Goal: Find specific page/section: Find specific page/section

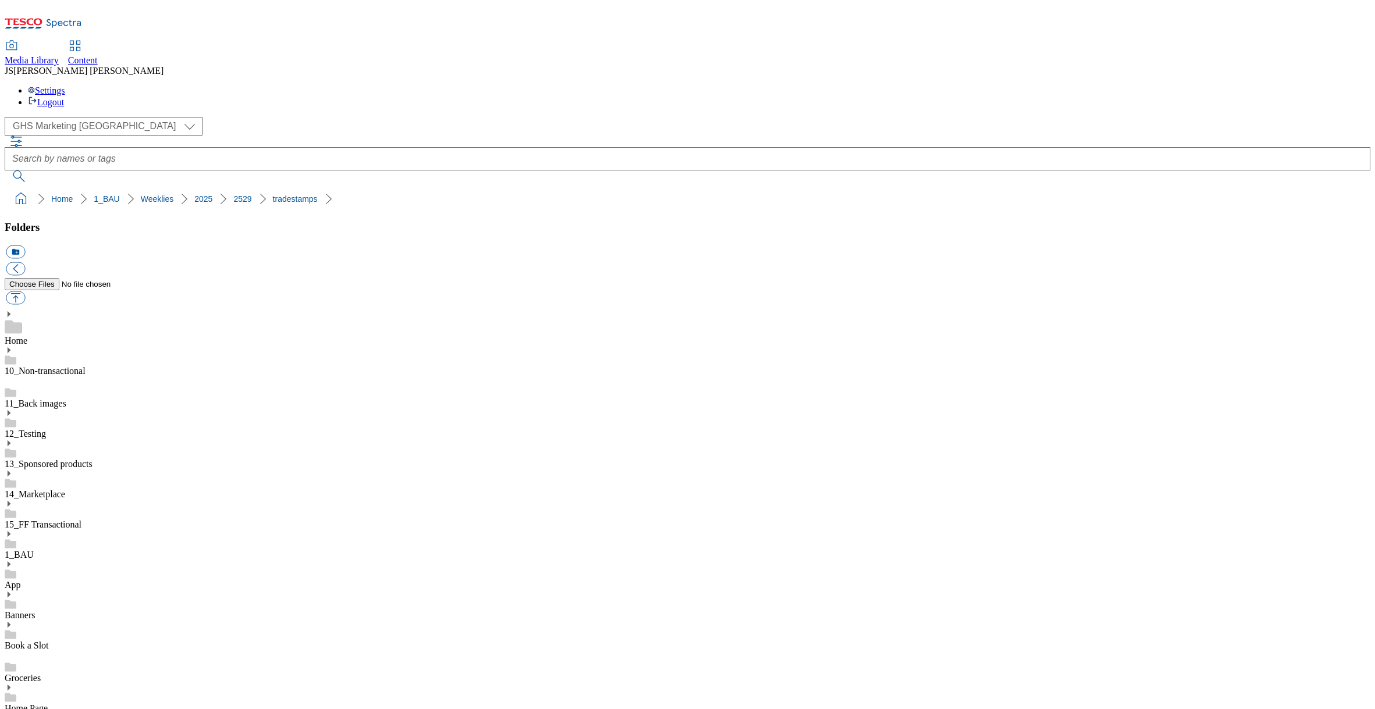
select select "flare-ghs-mktg"
click at [98, 55] on div "Content" at bounding box center [83, 60] width 30 height 10
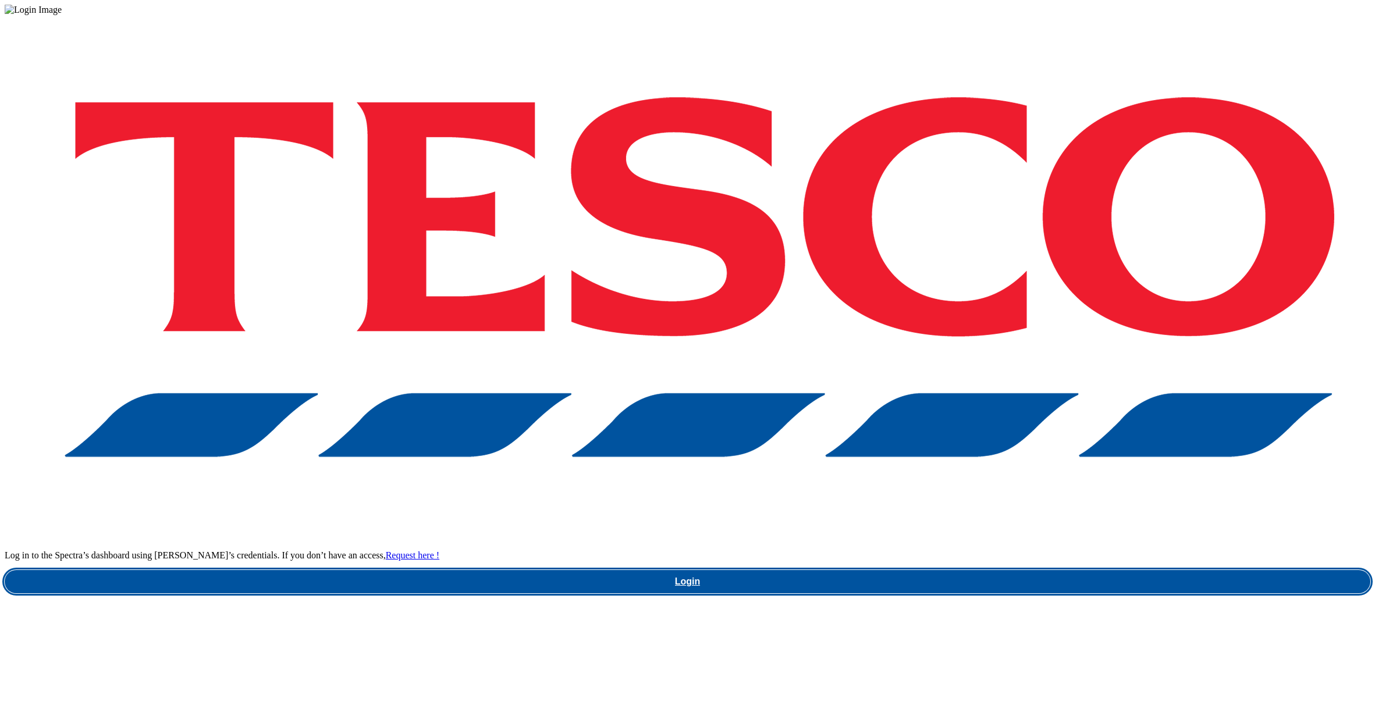
click at [1008, 570] on link "Login" at bounding box center [688, 581] width 1366 height 23
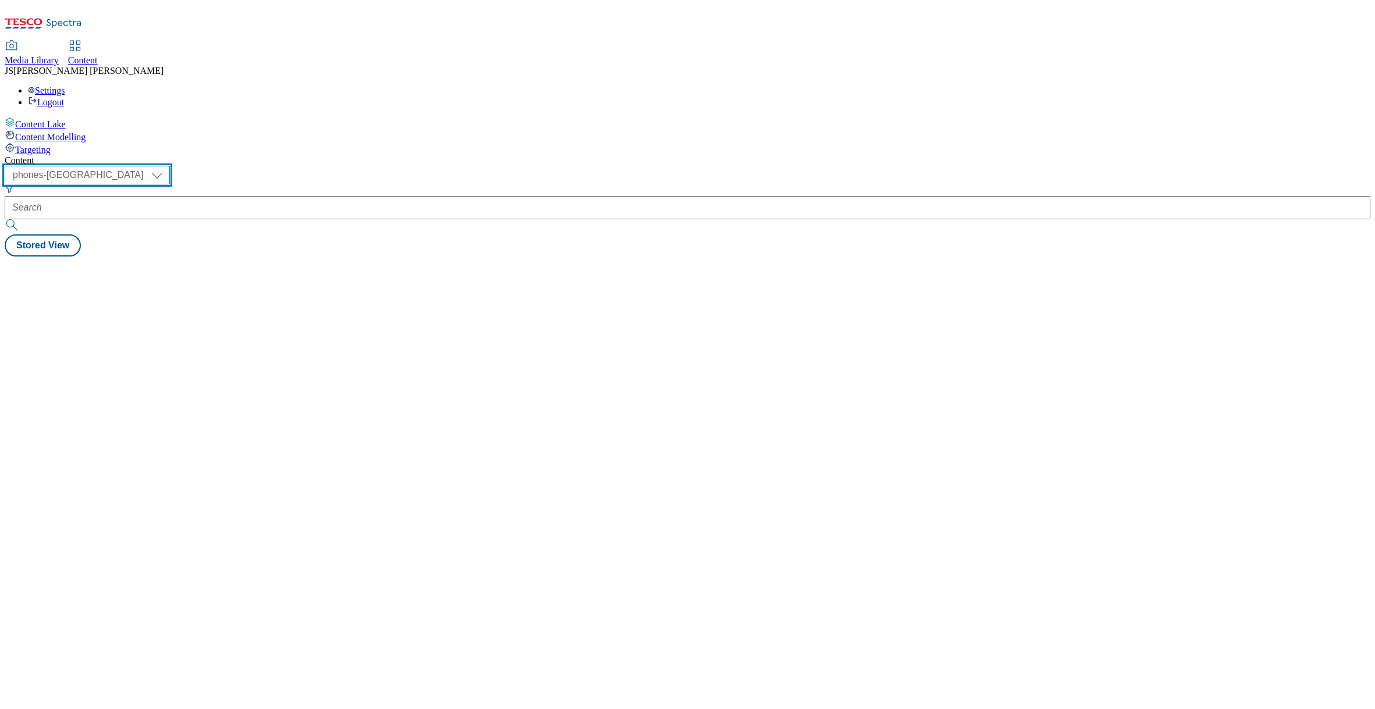
click at [170, 166] on select "ghs-roi ghs-uk ighs-cz ighs-hu ighs-sk phones-uk" at bounding box center [87, 175] width 165 height 19
select select "ghs-uk"
click at [151, 166] on select "ghs-roi ghs-uk ighs-cz ighs-hu ighs-sk phones-uk" at bounding box center [87, 175] width 165 height 19
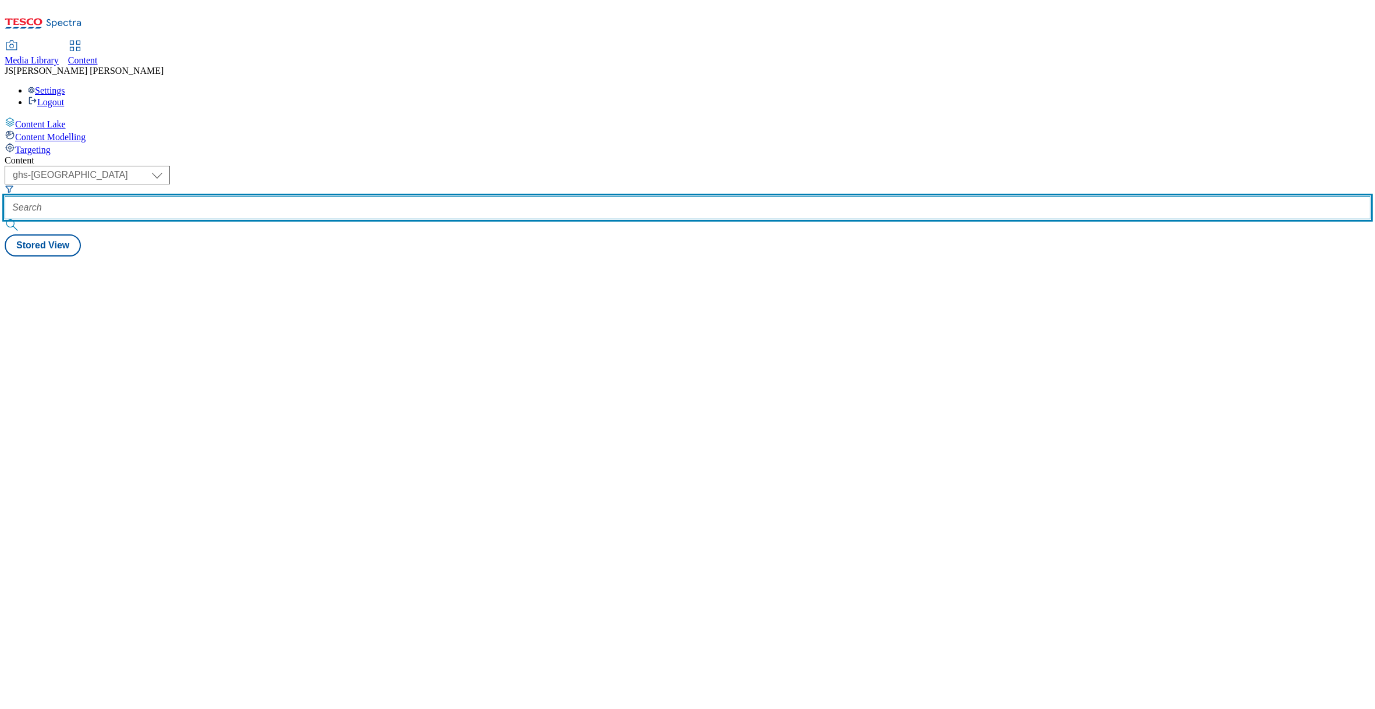
click at [287, 196] on input "text" at bounding box center [688, 207] width 1366 height 23
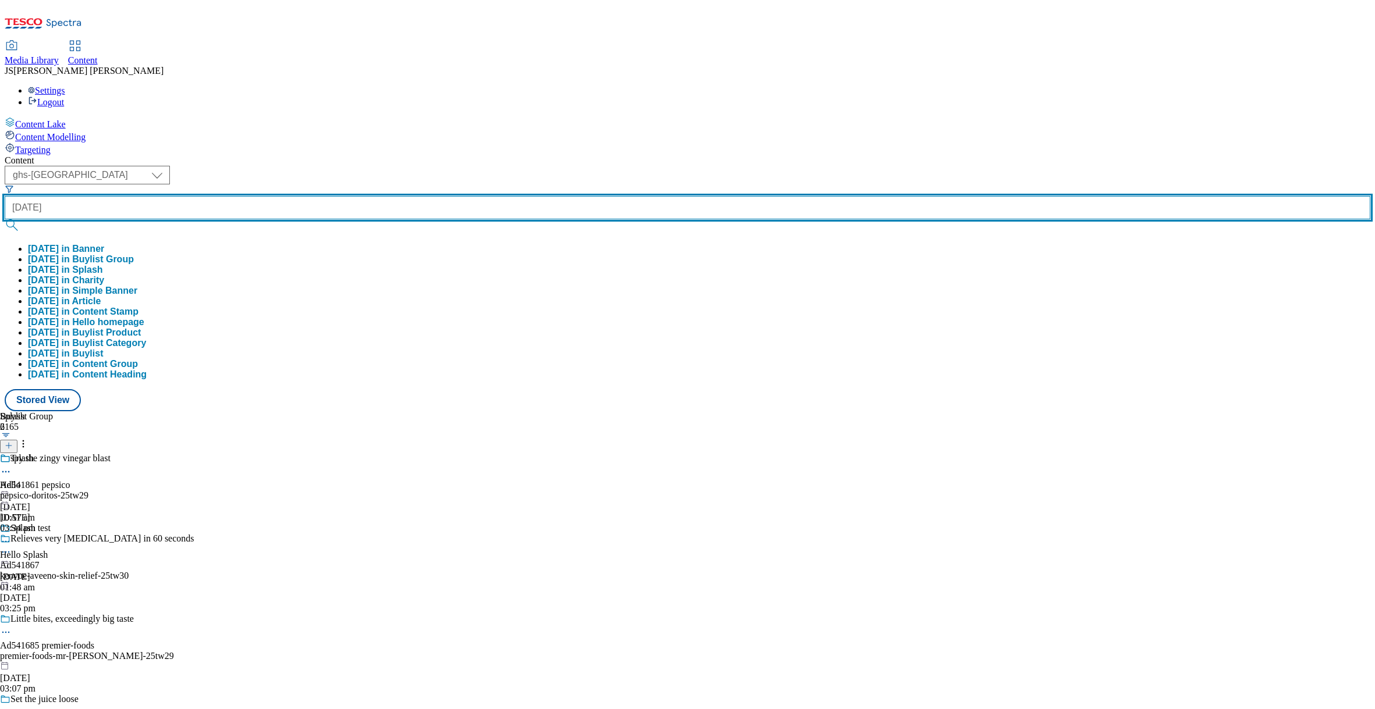
type input "diwali"
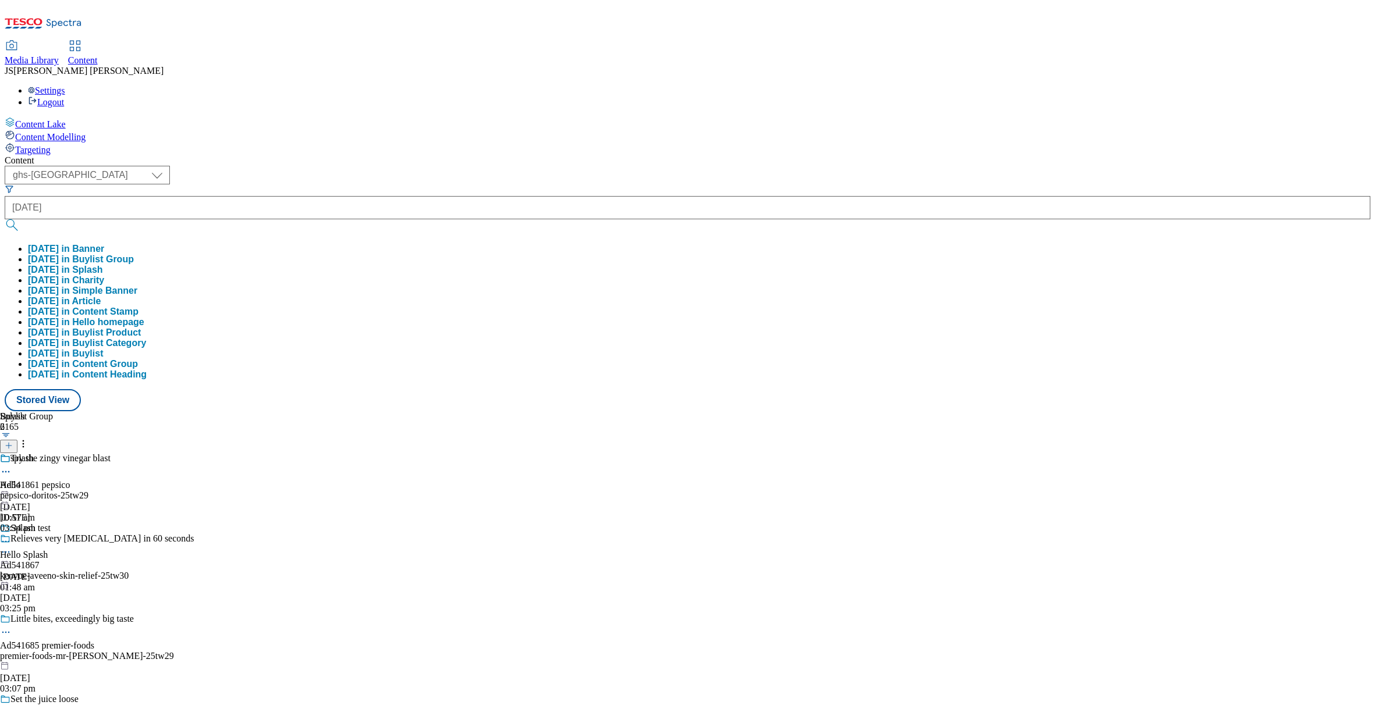
click at [134, 254] on button "diwali in Buylist Group" at bounding box center [81, 259] width 106 height 10
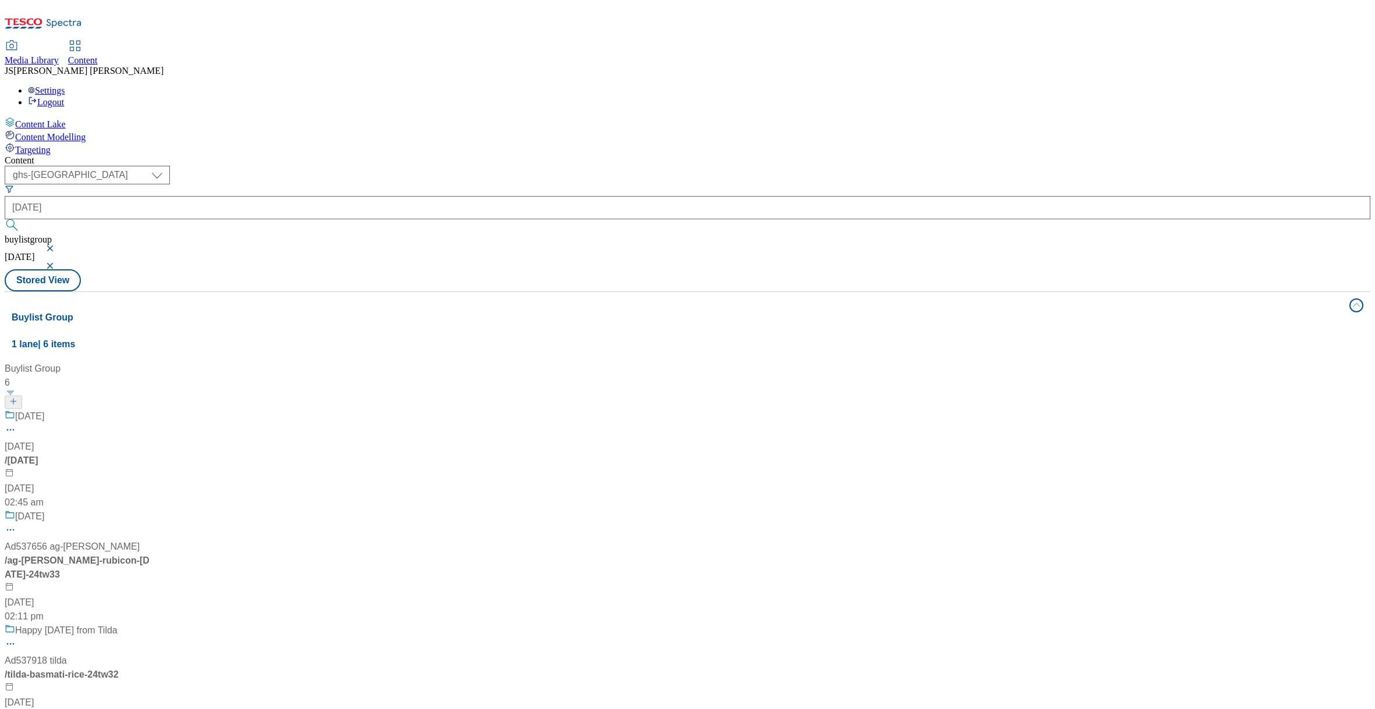
click at [237, 454] on div "/ diwali" at bounding box center [140, 461] width 271 height 14
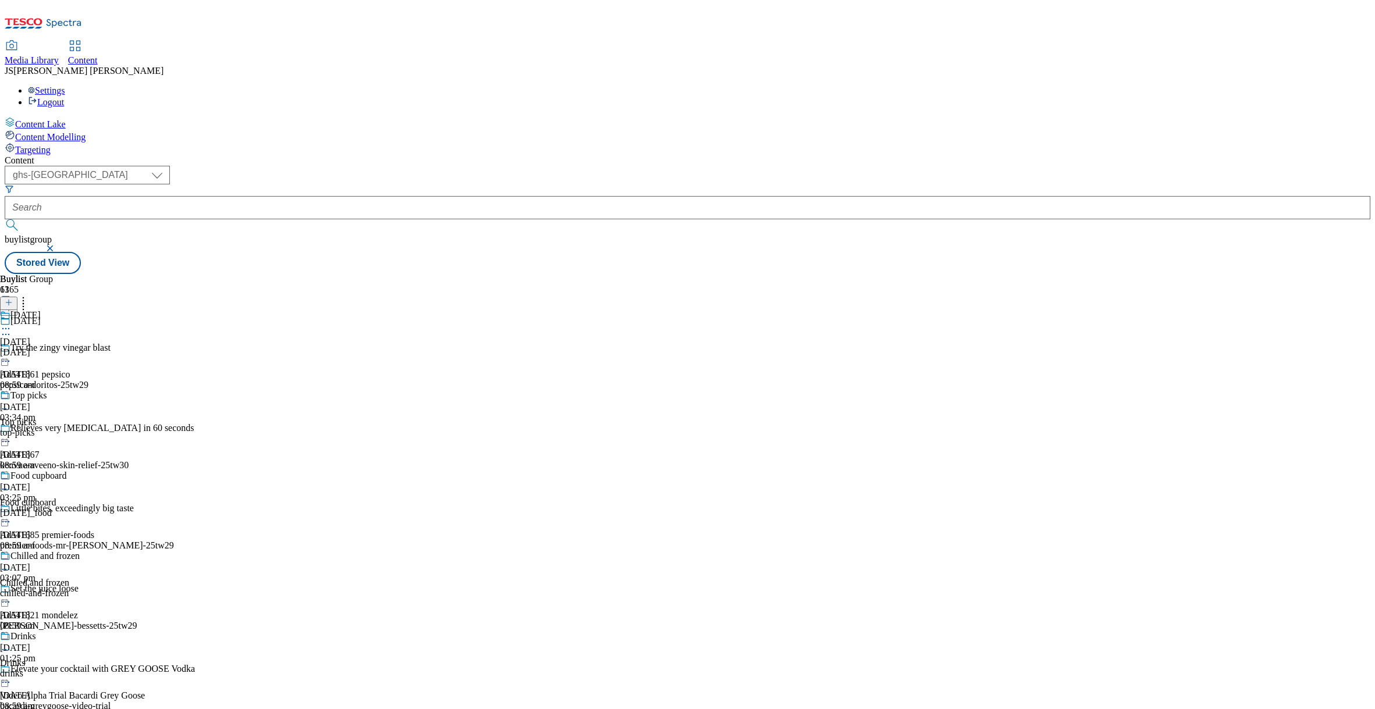
click at [102, 310] on div "Diwali" at bounding box center [51, 323] width 102 height 27
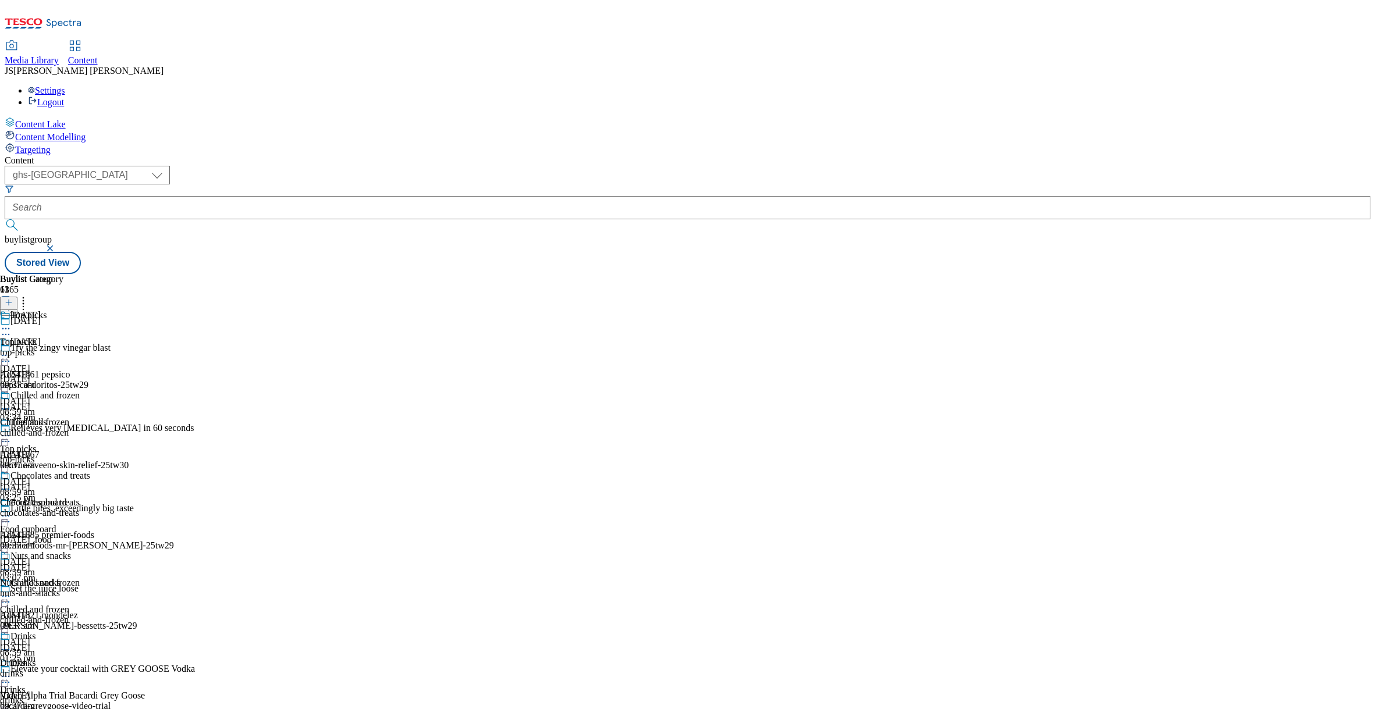
scroll to position [200, 0]
click at [12, 323] on icon at bounding box center [6, 329] width 12 height 12
drag, startPoint x: 482, startPoint y: 95, endPoint x: 556, endPoint y: 63, distance: 81.1
click at [482, 166] on div "( optional ) ghs-roi ghs-uk ighs-cz ighs-hu ighs-sk phones-uk ghs-uk buylistgro…" at bounding box center [688, 220] width 1366 height 108
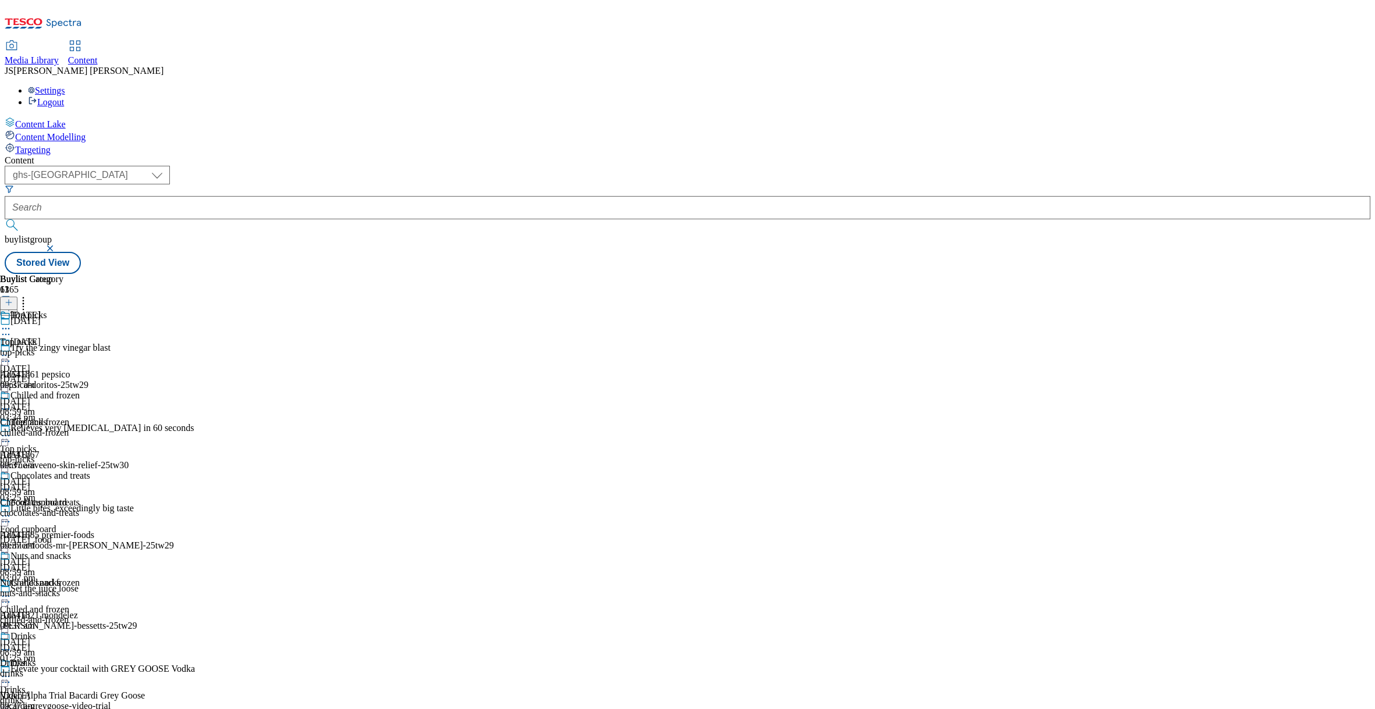
click at [971, 274] on div "Buylist Group 6165 Diwali Try the zingy vinegar blast Ad541861 pepsico pepsico-…" at bounding box center [688, 274] width 1366 height 0
